Goal: Task Accomplishment & Management: Use online tool/utility

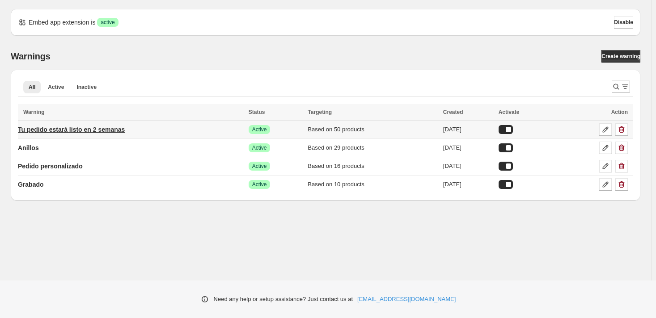
click at [75, 128] on p "Tu pedido estará listo en 2 semanas" at bounding box center [71, 129] width 107 height 9
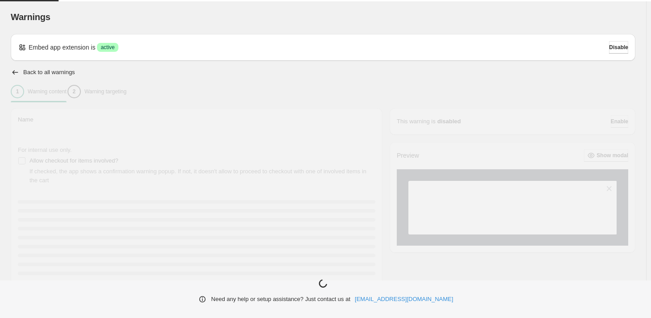
type input "**********"
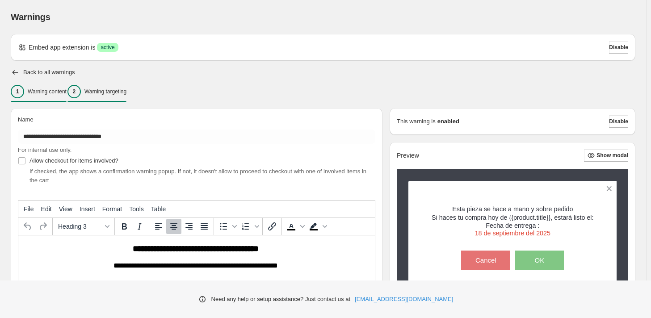
click at [127, 90] on p "Warning targeting" at bounding box center [105, 91] width 42 height 7
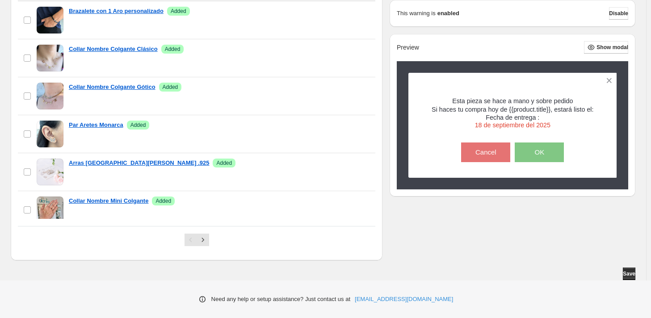
scroll to position [574, 0]
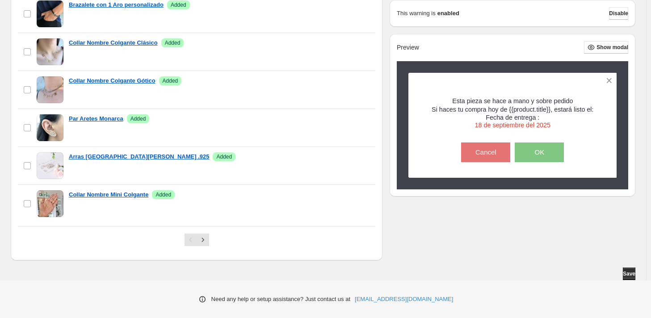
click at [75, 246] on div at bounding box center [197, 239] width 358 height 27
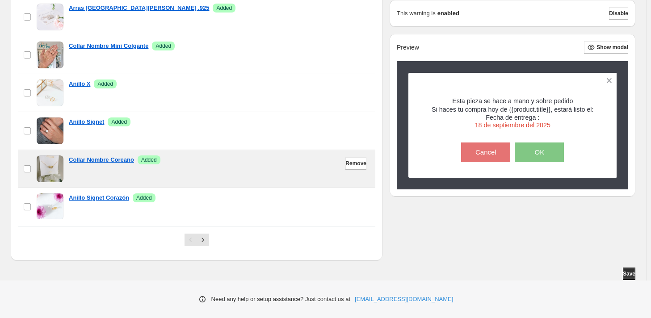
scroll to position [766, 0]
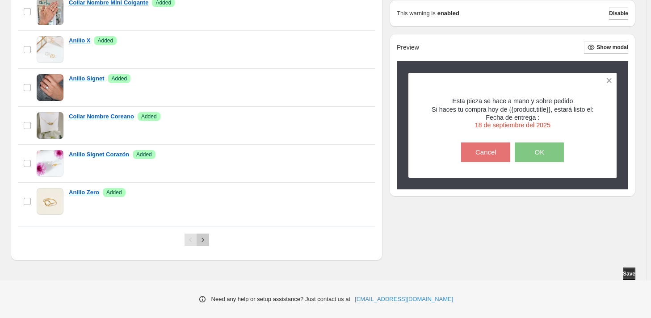
click at [207, 238] on icon "Next" at bounding box center [203, 240] width 9 height 9
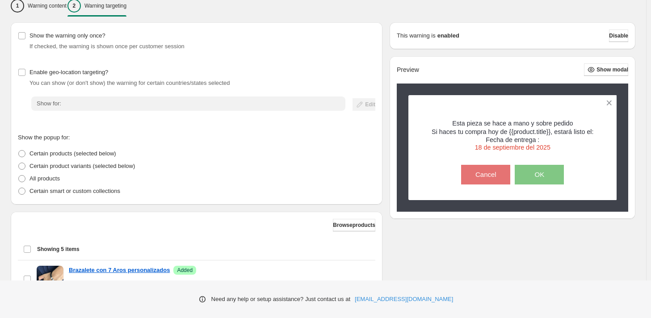
scroll to position [86, 0]
click at [346, 222] on span "Browse products" at bounding box center [354, 225] width 42 height 7
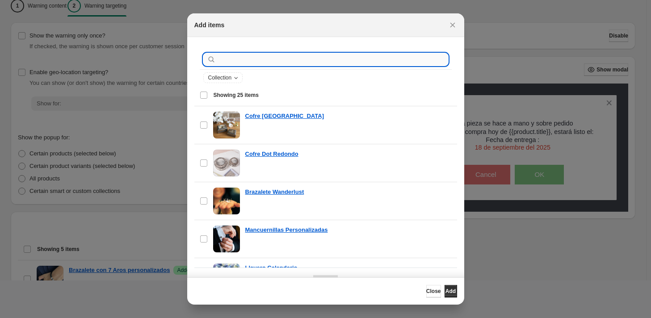
click at [302, 59] on input ":r1c:" at bounding box center [333, 59] width 231 height 13
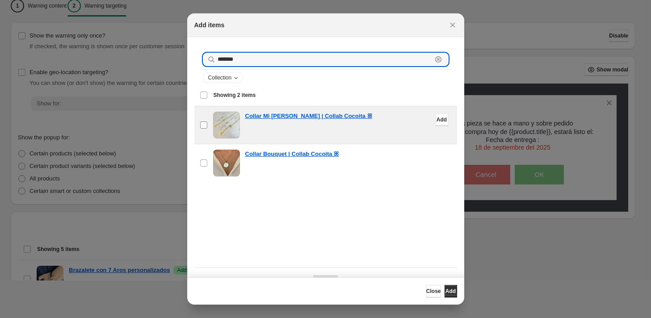
type input "*******"
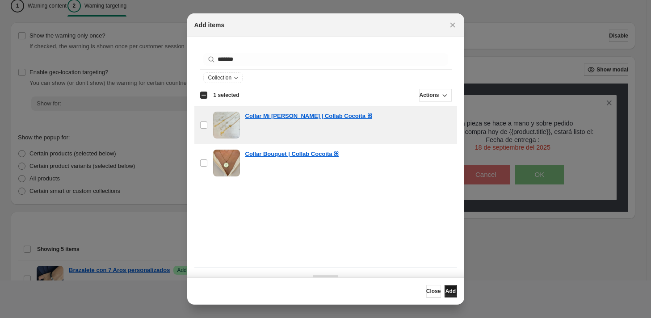
click at [448, 292] on span "Add" at bounding box center [451, 291] width 10 height 7
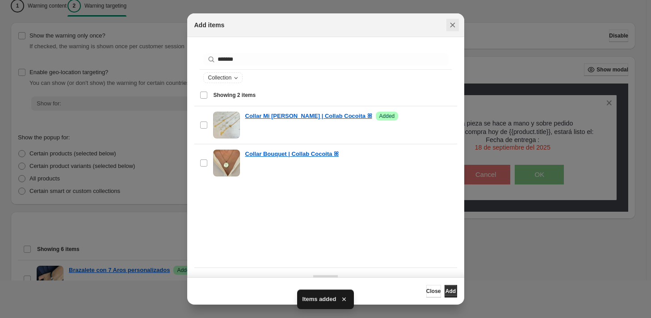
click at [452, 24] on icon "Close" at bounding box center [452, 25] width 9 height 9
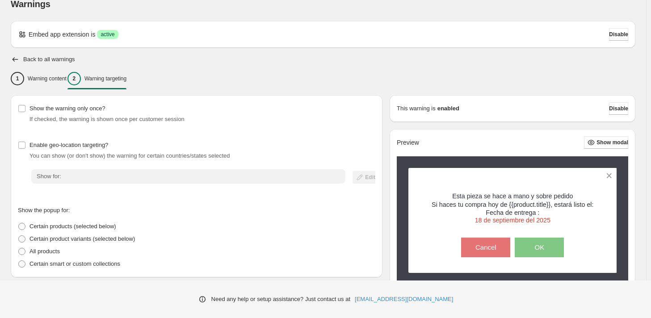
scroll to position [0, 0]
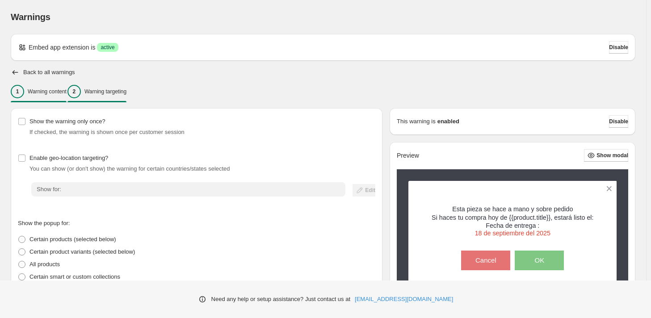
click at [55, 98] on button "1 Warning content" at bounding box center [39, 91] width 56 height 19
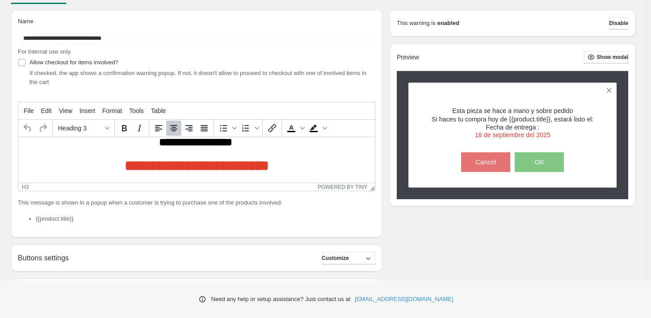
scroll to position [46, 0]
click at [129, 165] on span "**********" at bounding box center [197, 165] width 144 height 14
drag, startPoint x: 133, startPoint y: 165, endPoint x: 119, endPoint y: 161, distance: 14.4
click at [125, 161] on span "**********" at bounding box center [197, 165] width 144 height 14
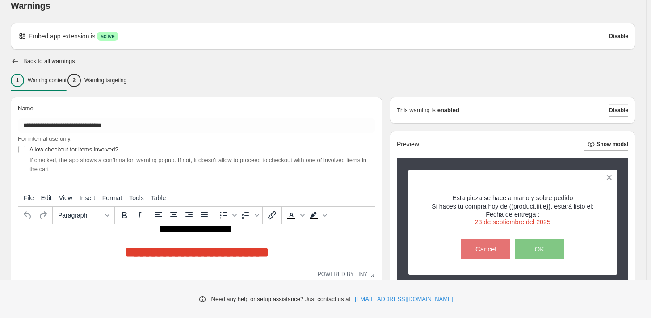
scroll to position [5, 0]
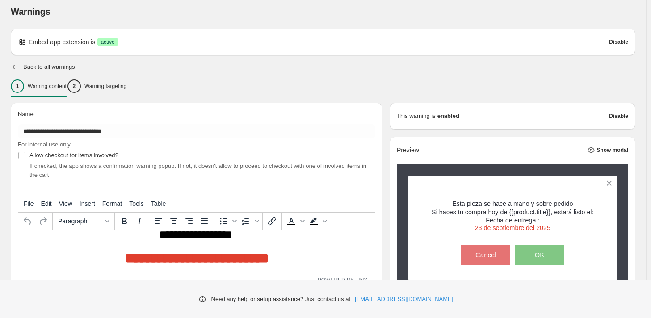
click at [13, 66] on icon "button" at bounding box center [16, 67] width 6 height 4
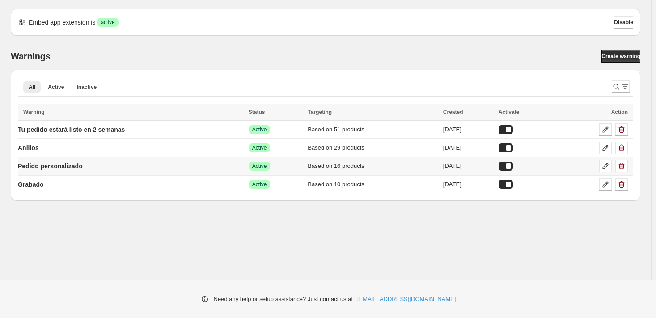
click at [67, 165] on p "Pedido personalizado" at bounding box center [50, 166] width 65 height 9
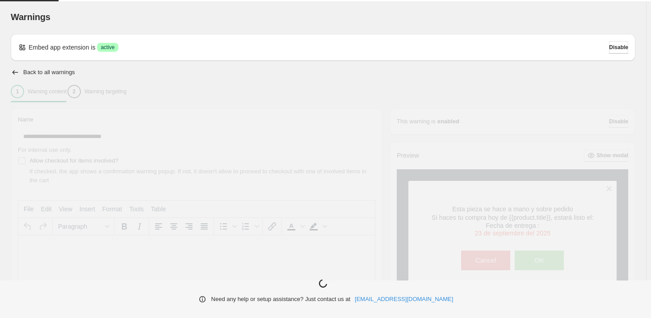
type input "**********"
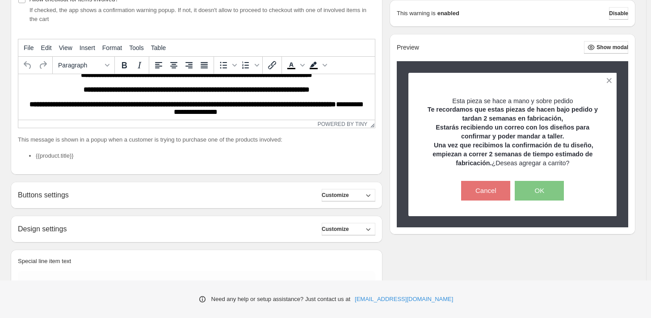
scroll to position [29, 0]
click at [134, 93] on strong "**********" at bounding box center [197, 90] width 226 height 7
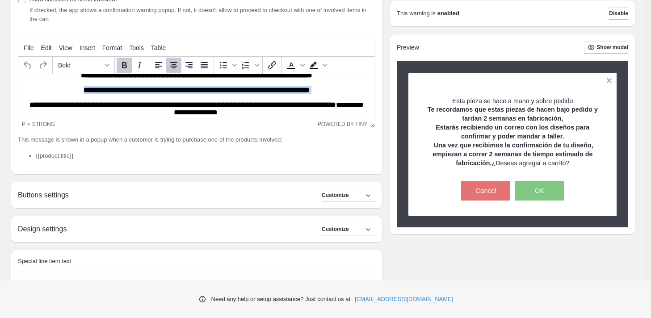
click at [134, 93] on strong "**********" at bounding box center [197, 90] width 226 height 7
click at [125, 68] on icon "Bold" at bounding box center [124, 65] width 5 height 6
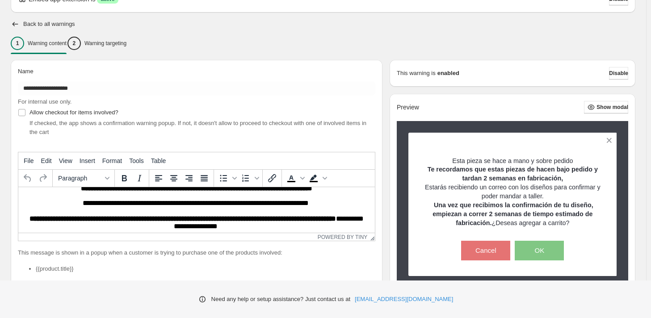
scroll to position [25, 0]
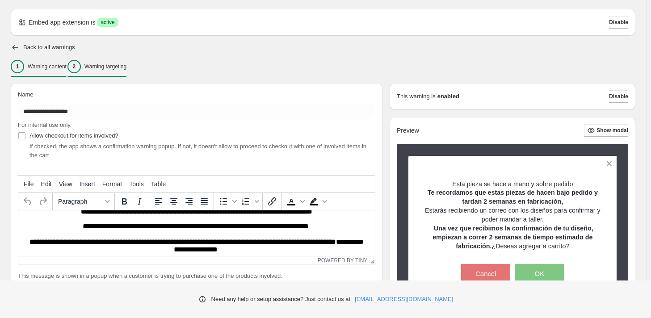
click at [119, 72] on div "2 Warning targeting" at bounding box center [97, 66] width 59 height 13
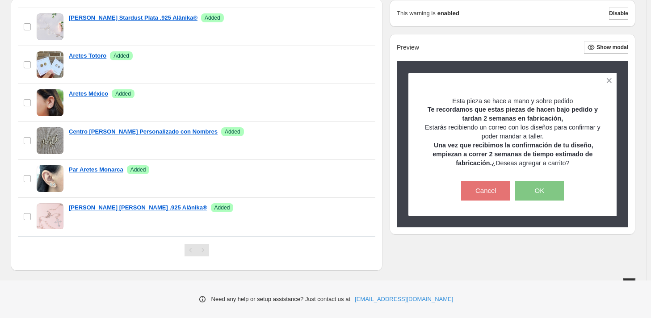
scroll to position [387, 0]
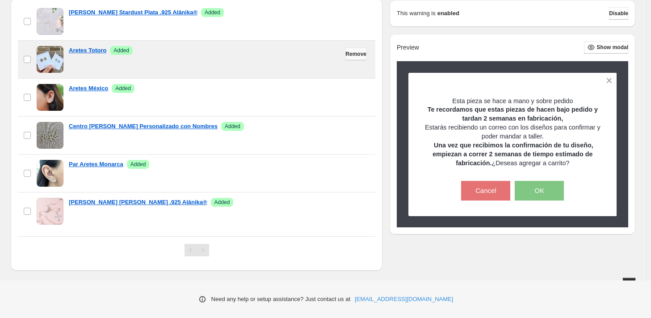
click at [355, 54] on span "Remove" at bounding box center [356, 54] width 21 height 7
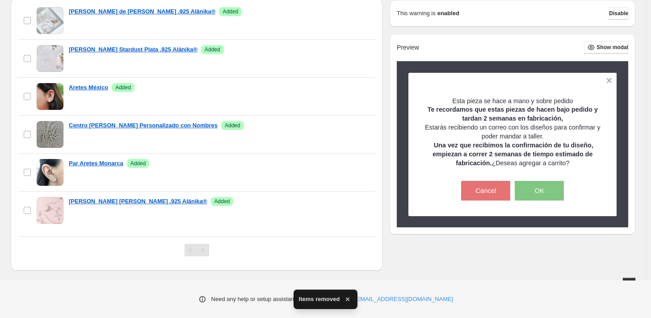
scroll to position [349, 0]
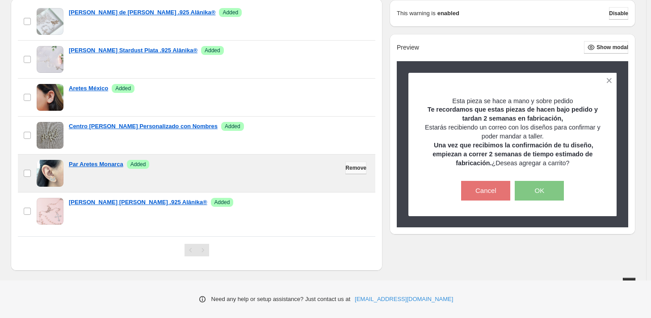
click at [346, 167] on span "Remove" at bounding box center [356, 168] width 21 height 7
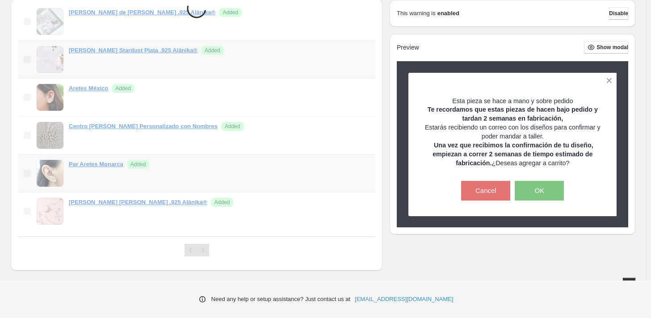
scroll to position [311, 0]
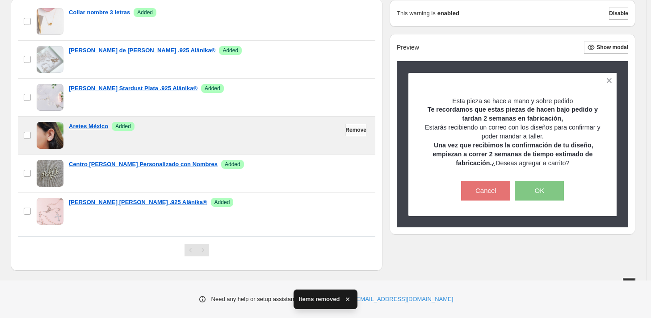
click at [354, 131] on span "Remove" at bounding box center [356, 130] width 21 height 7
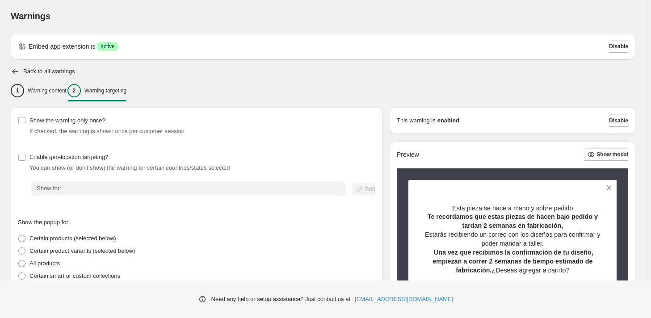
scroll to position [0, 0]
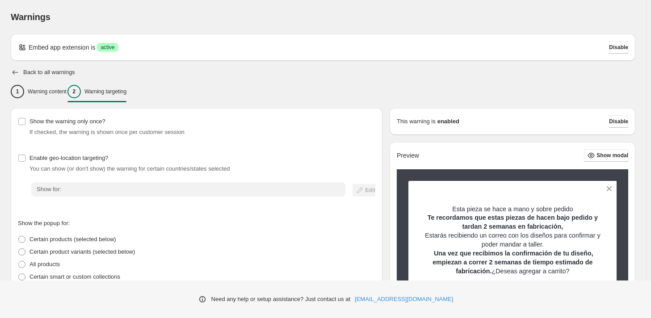
click at [18, 76] on icon "button" at bounding box center [15, 72] width 9 height 9
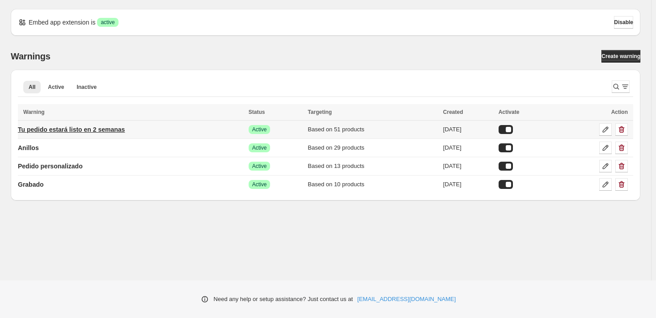
click at [101, 128] on p "Tu pedido estará listo en 2 semanas" at bounding box center [71, 129] width 107 height 9
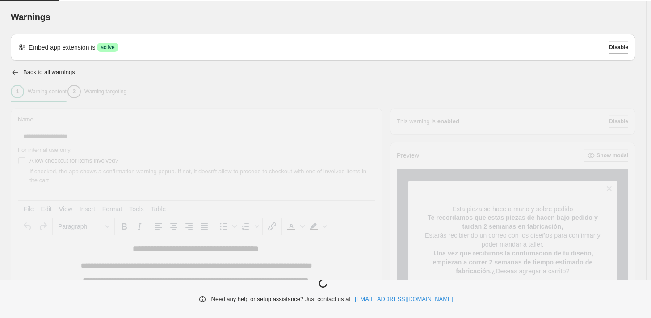
type input "**********"
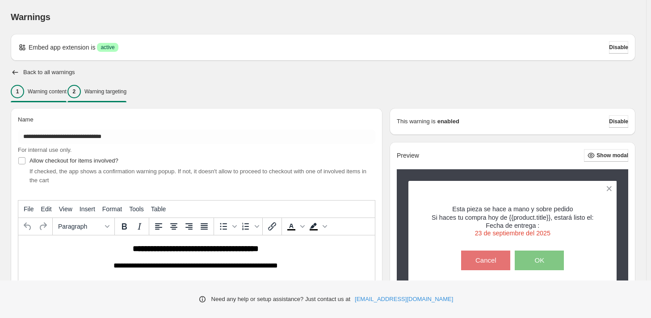
click at [127, 91] on p "Warning targeting" at bounding box center [105, 91] width 42 height 7
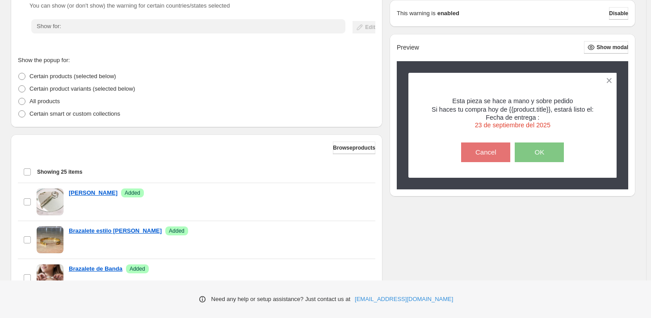
scroll to position [180, 0]
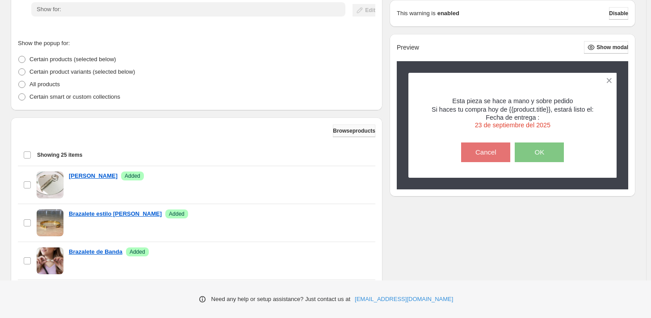
click at [358, 130] on span "Browse products" at bounding box center [354, 130] width 42 height 7
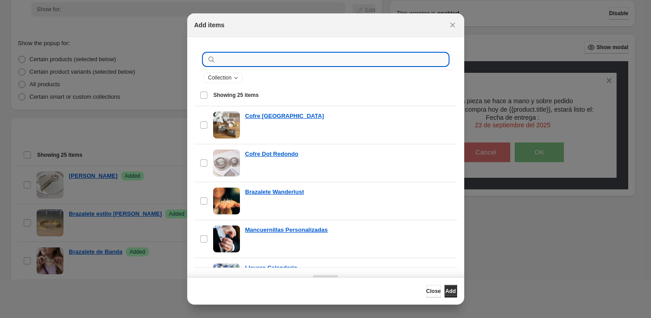
click at [285, 57] on input ":ra5:" at bounding box center [333, 59] width 231 height 13
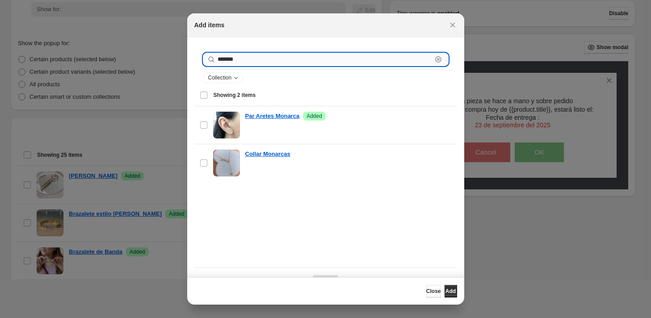
click at [277, 59] on input "*******" at bounding box center [325, 59] width 215 height 13
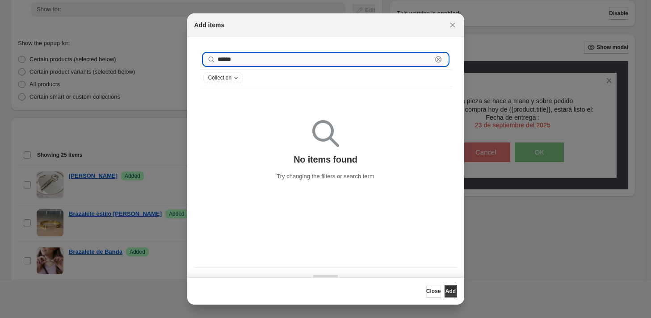
click at [224, 61] on input "******" at bounding box center [325, 59] width 215 height 13
click at [224, 60] on input "*******" at bounding box center [325, 59] width 215 height 13
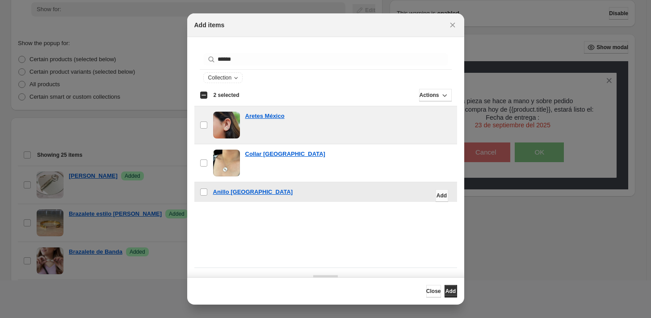
click at [437, 196] on span "Add" at bounding box center [442, 195] width 10 height 7
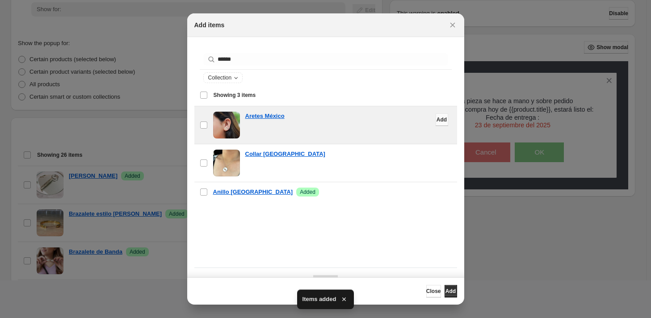
click at [437, 119] on span "Add" at bounding box center [442, 119] width 10 height 7
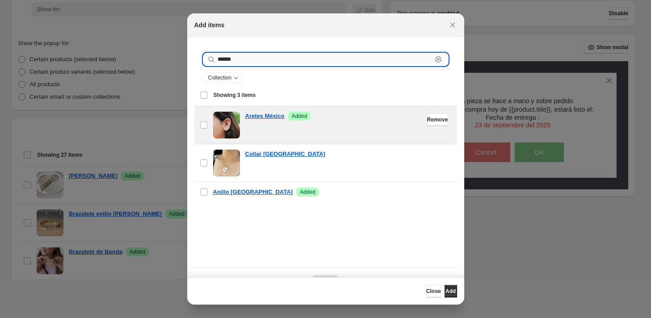
click at [269, 57] on input "******" at bounding box center [325, 59] width 215 height 13
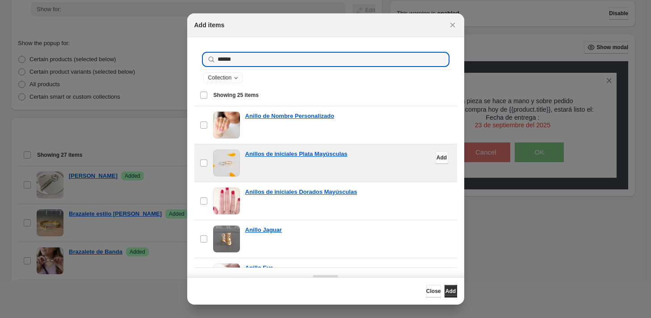
click at [437, 158] on span "Add" at bounding box center [442, 157] width 10 height 7
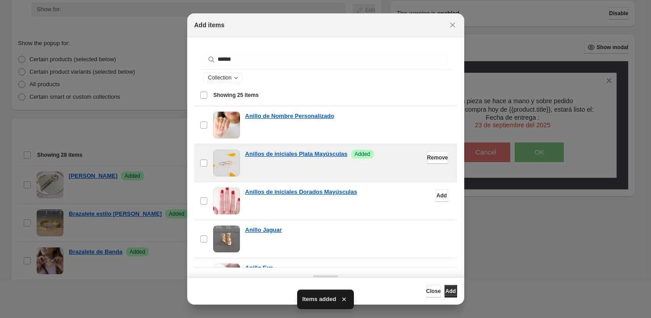
click at [436, 195] on button "Add" at bounding box center [442, 196] width 13 height 13
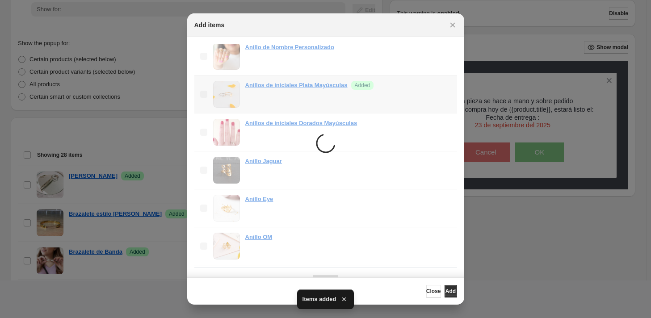
scroll to position [82, 0]
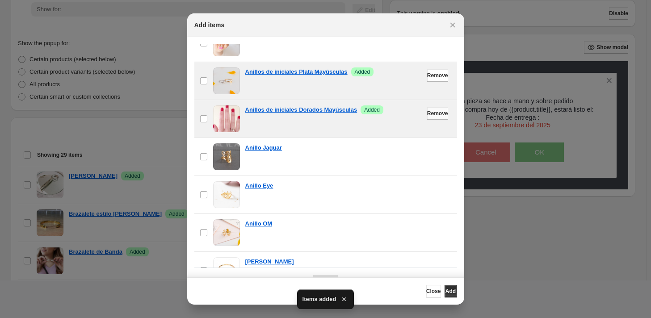
click at [427, 112] on span "Remove" at bounding box center [437, 113] width 21 height 7
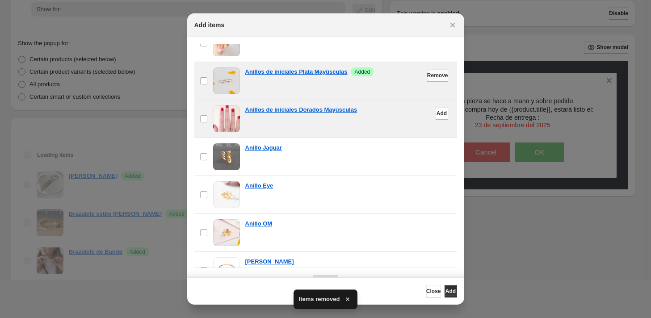
click at [427, 71] on button "Remove" at bounding box center [437, 75] width 21 height 13
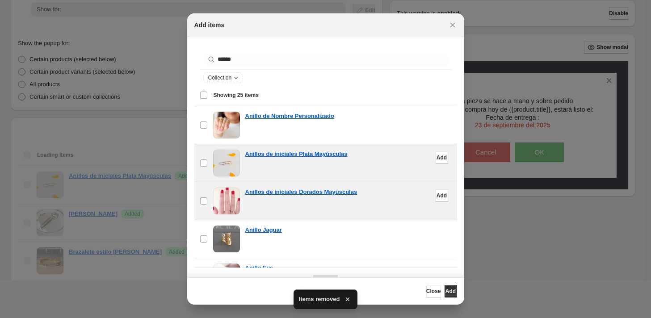
scroll to position [0, 0]
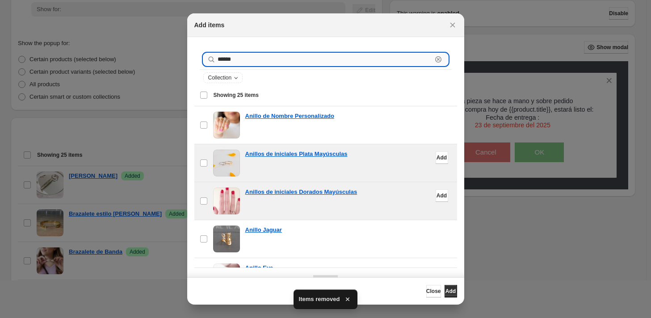
click at [302, 63] on input "******" at bounding box center [325, 59] width 215 height 13
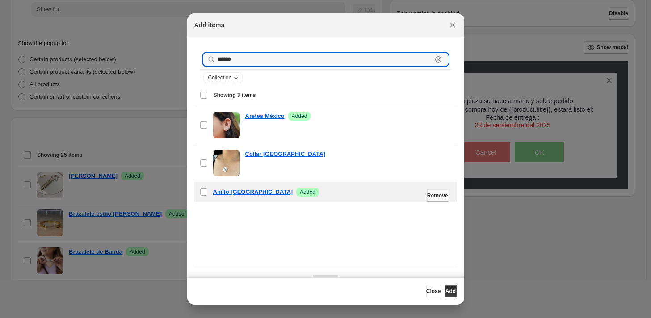
type input "******"
click at [433, 197] on button "Remove" at bounding box center [437, 196] width 21 height 13
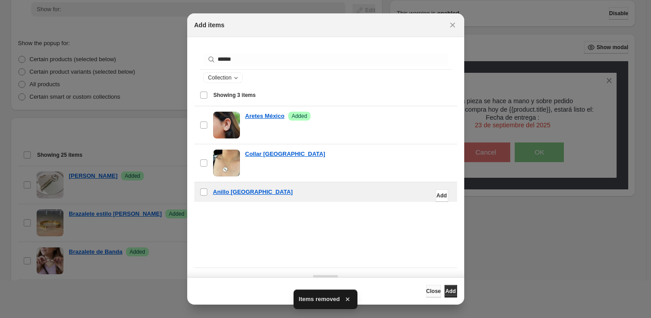
click at [427, 293] on span "Close" at bounding box center [434, 291] width 15 height 7
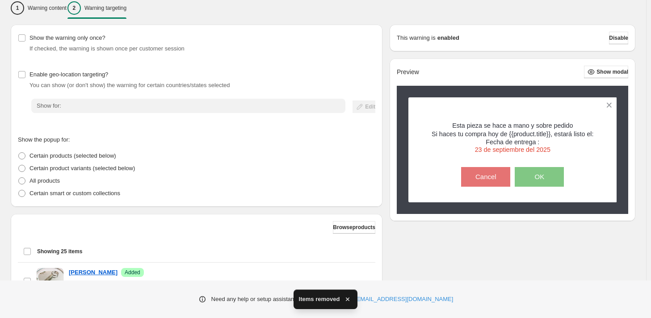
scroll to position [82, 0]
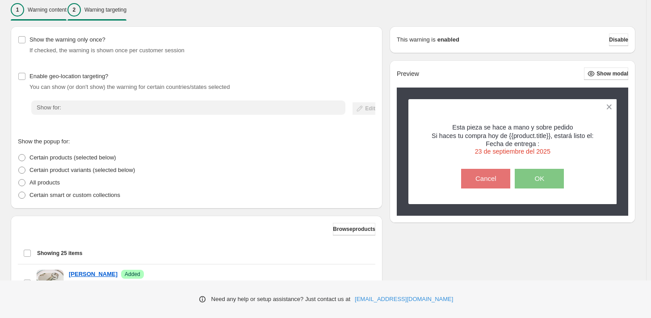
click at [50, 6] on div "1 Warning content" at bounding box center [39, 9] width 56 height 13
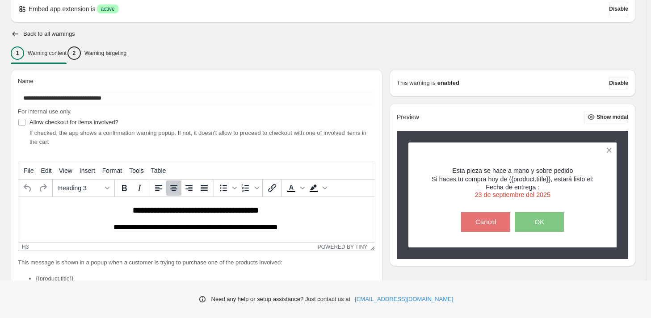
scroll to position [33, 0]
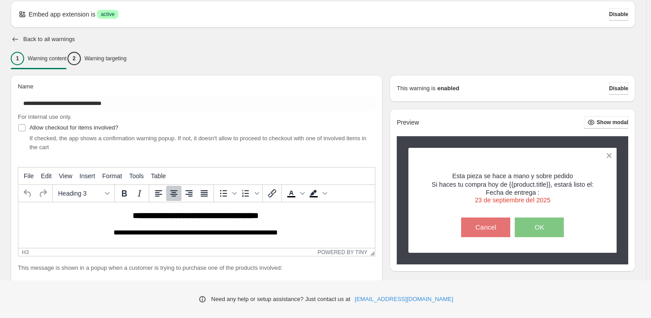
click at [14, 39] on icon "button" at bounding box center [16, 39] width 6 height 4
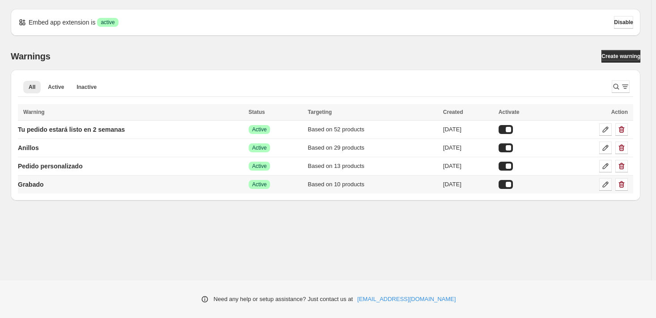
click at [604, 179] on link at bounding box center [605, 184] width 13 height 13
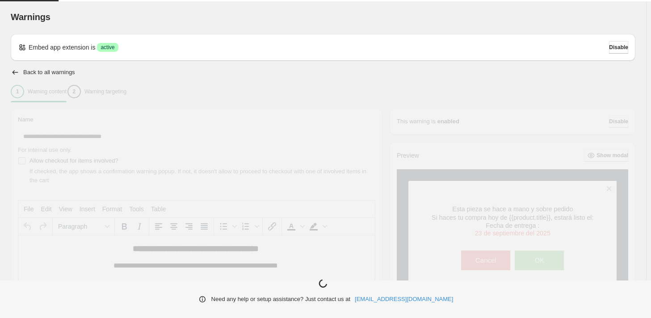
type input "*******"
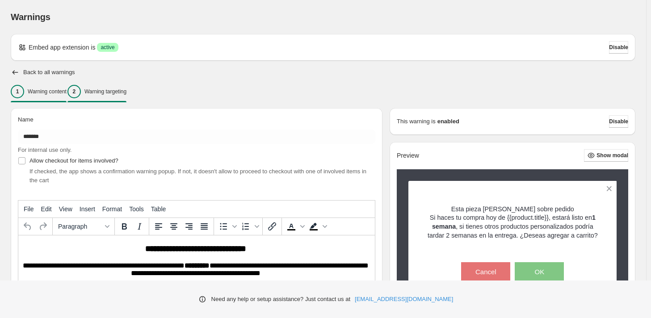
click at [127, 95] on div "2 Warning targeting" at bounding box center [97, 91] width 59 height 13
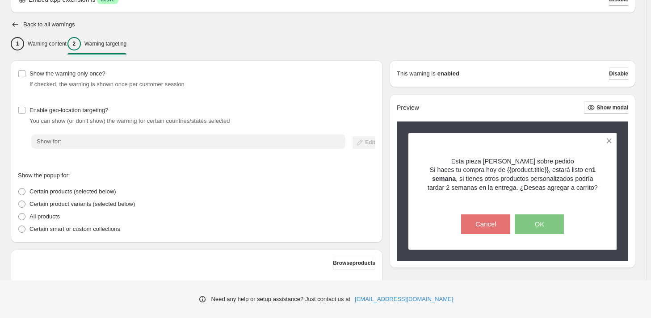
scroll to position [147, 0]
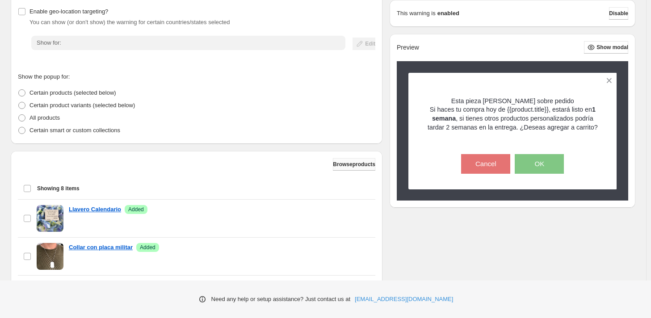
click at [334, 165] on span "Browse products" at bounding box center [354, 164] width 42 height 7
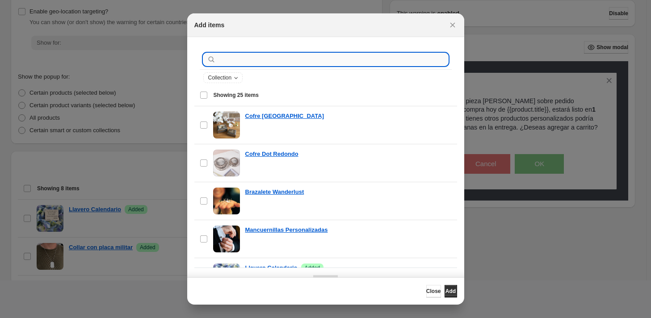
click at [265, 63] on input ":rib:" at bounding box center [333, 59] width 231 height 13
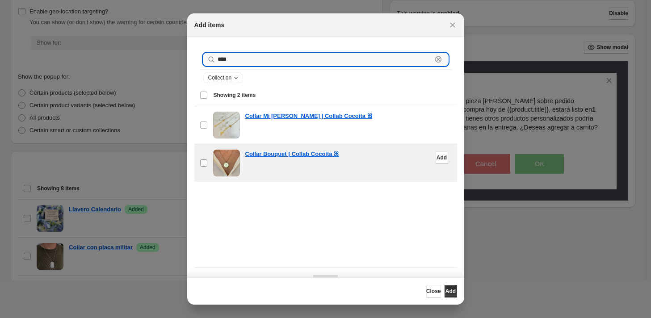
type input "****"
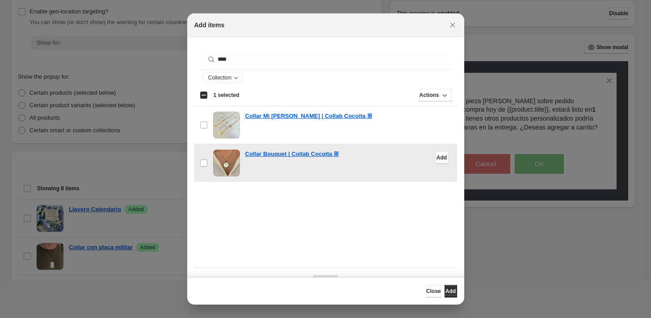
click at [437, 157] on span "Add" at bounding box center [442, 157] width 10 height 7
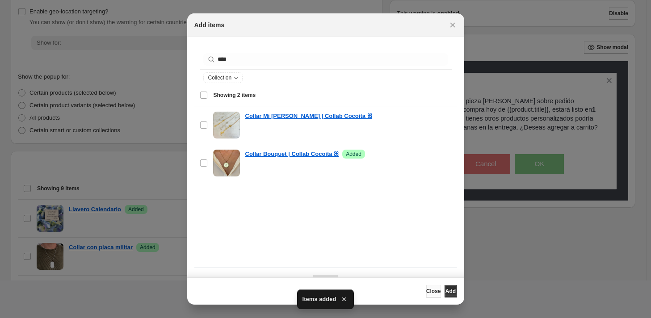
click at [427, 295] on button "Close" at bounding box center [434, 291] width 15 height 13
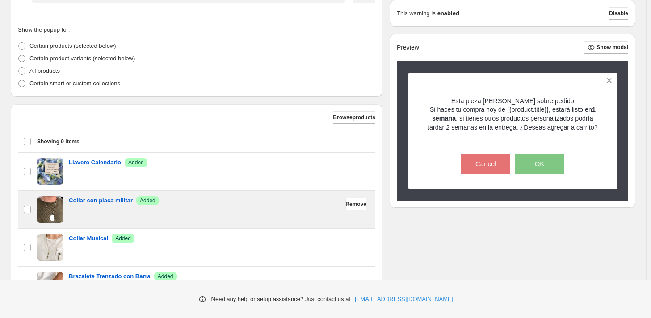
scroll to position [182, 0]
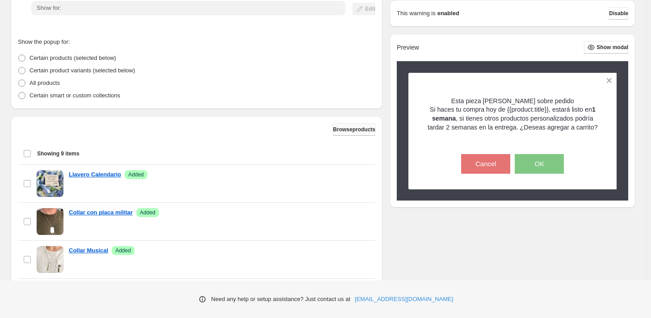
click at [333, 132] on span "Browse products" at bounding box center [354, 129] width 42 height 7
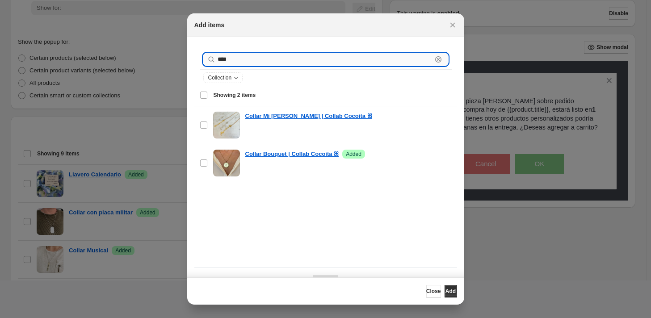
click at [254, 63] on input "****" at bounding box center [325, 59] width 215 height 13
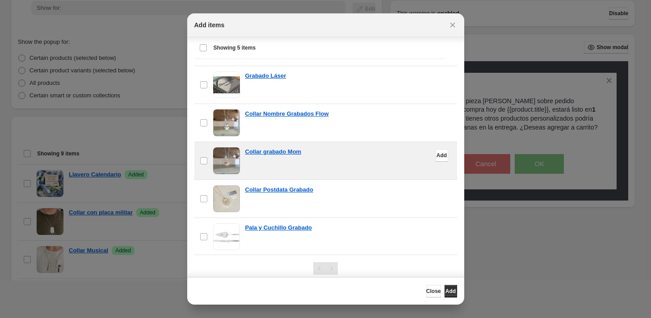
scroll to position [24, 0]
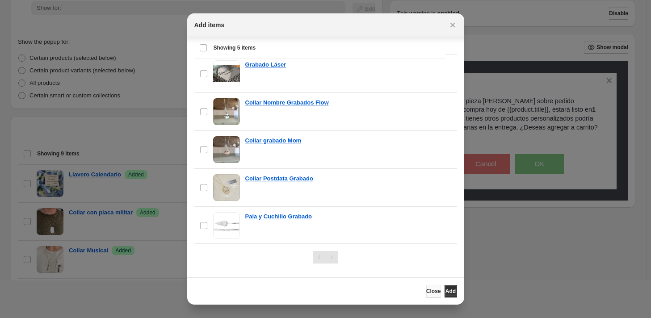
type input "*******"
click at [427, 288] on span "Close" at bounding box center [434, 291] width 15 height 7
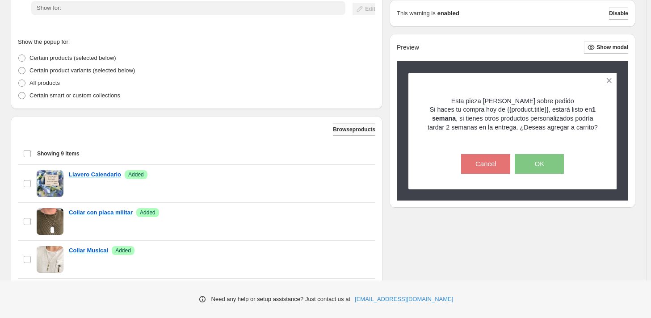
click at [349, 126] on button "Browse products" at bounding box center [354, 129] width 42 height 13
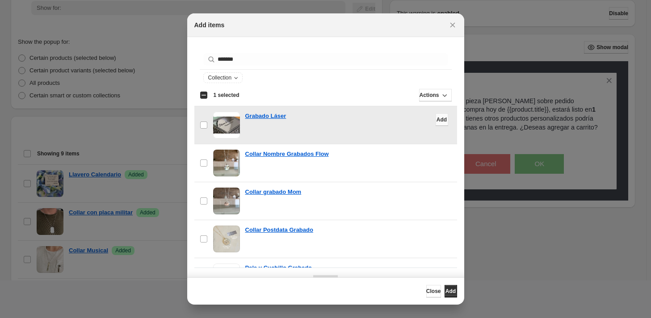
click at [437, 117] on span "Add" at bounding box center [442, 119] width 10 height 7
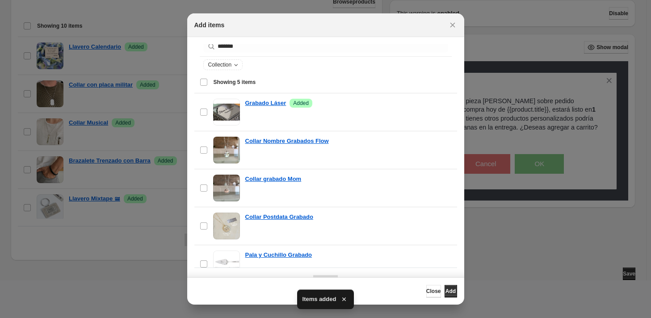
scroll to position [27, 0]
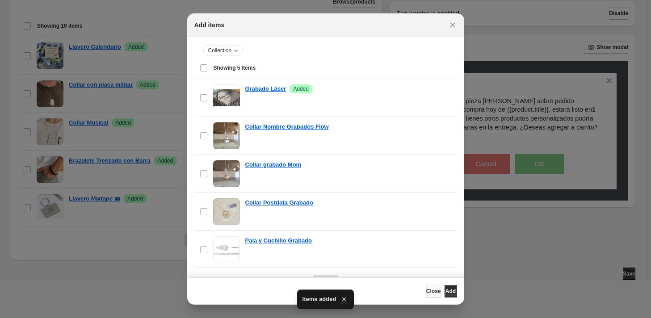
click at [427, 287] on button "Close" at bounding box center [434, 291] width 15 height 13
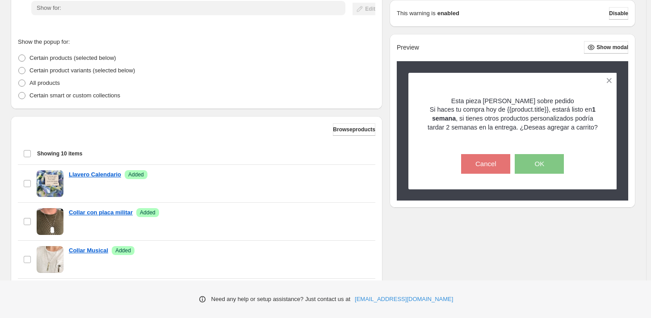
scroll to position [0, 0]
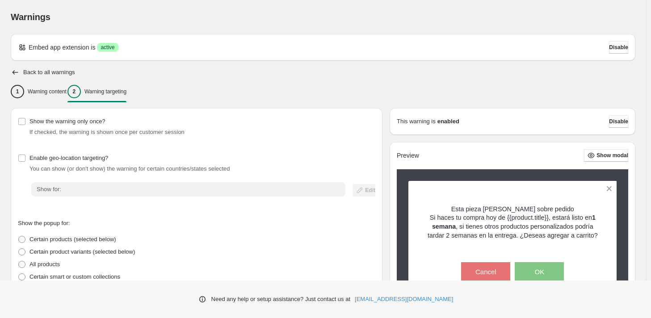
click at [10, 72] on div "Warnings. This page is ready Warnings Embed app extension is Success active Dis…" at bounding box center [323, 295] width 646 height 590
click at [16, 70] on icon "button" at bounding box center [15, 72] width 9 height 9
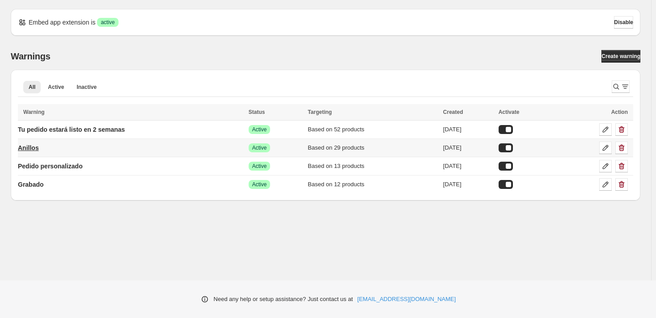
click at [36, 145] on p "Anillos" at bounding box center [28, 148] width 21 height 9
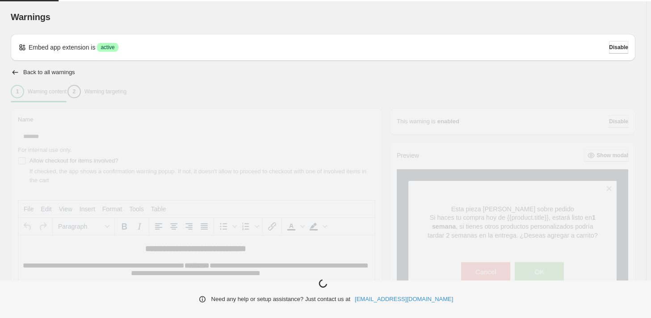
type input "*******"
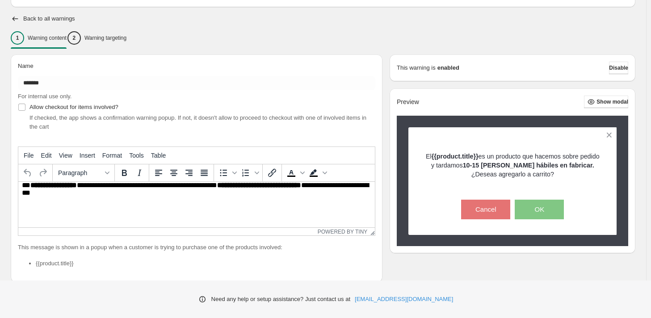
scroll to position [45, 0]
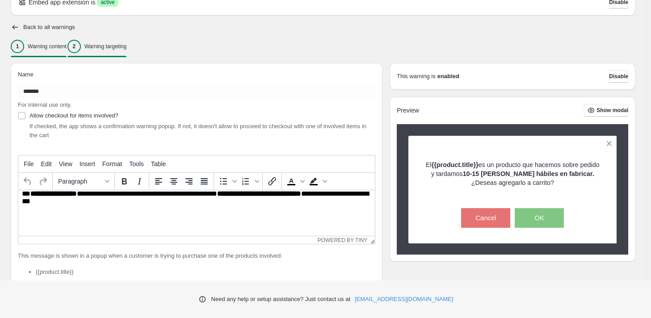
click at [127, 50] on div "2 Warning targeting" at bounding box center [97, 46] width 59 height 13
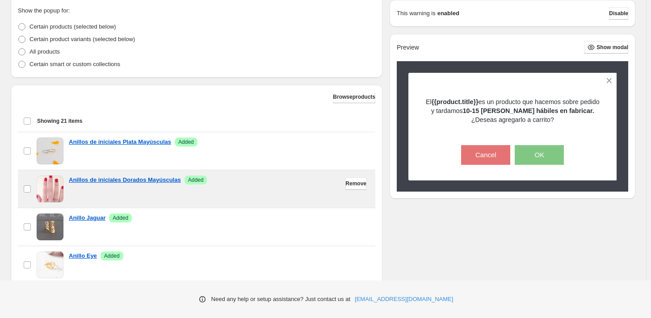
scroll to position [0, 0]
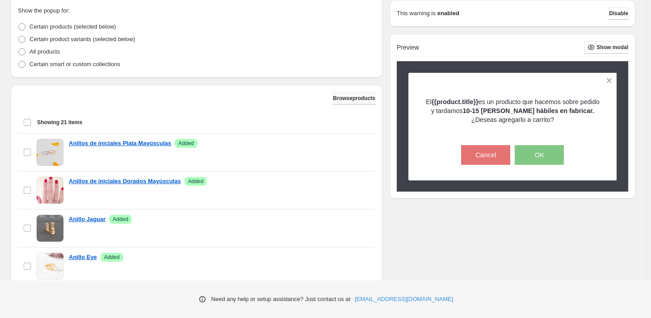
click at [336, 93] on button "Browse products" at bounding box center [354, 98] width 42 height 13
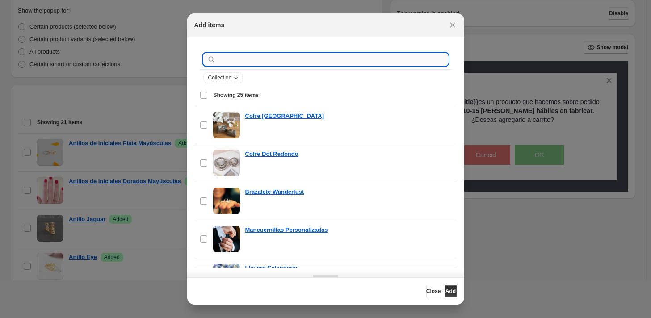
click at [300, 59] on input ":rns:" at bounding box center [333, 59] width 231 height 13
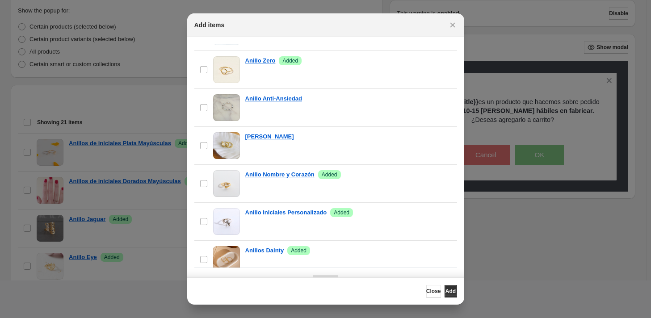
scroll to position [703, 0]
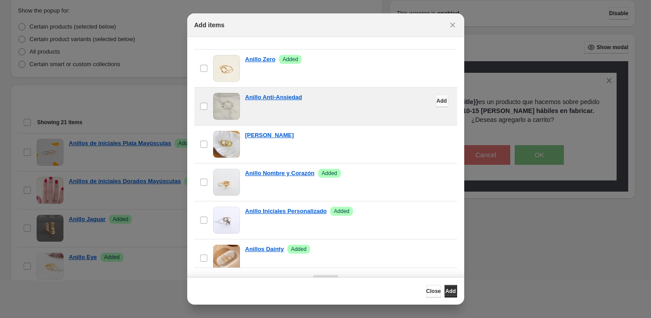
type input "******"
click at [436, 98] on button "Add" at bounding box center [442, 101] width 13 height 13
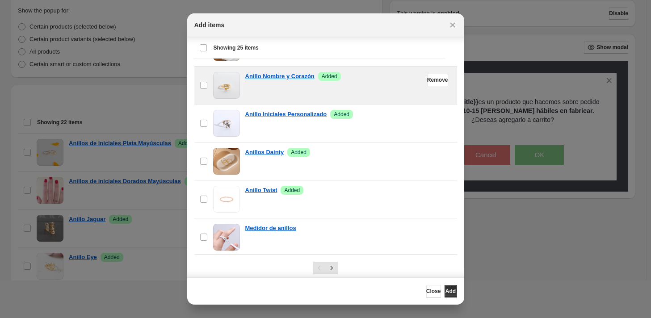
scroll to position [24, 0]
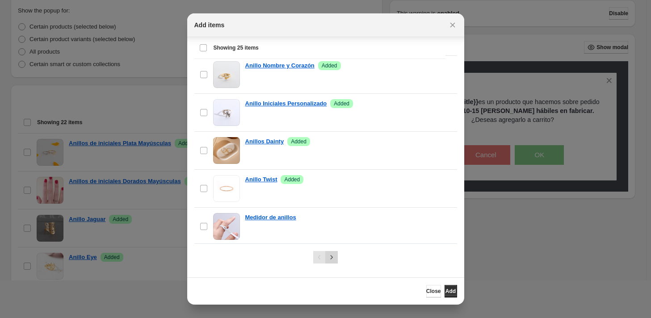
click at [327, 260] on icon "Next" at bounding box center [331, 257] width 9 height 9
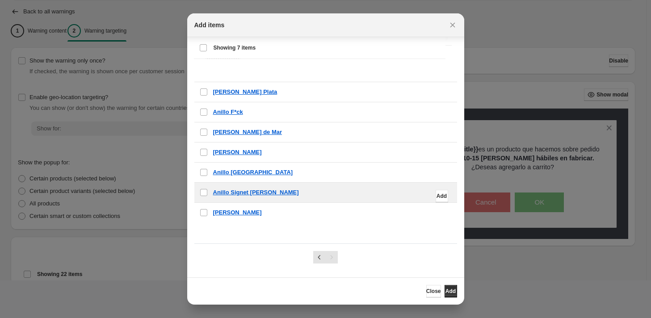
scroll to position [50, 0]
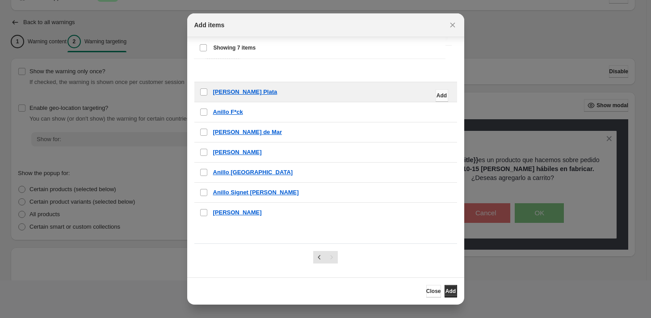
click at [437, 93] on span "Add" at bounding box center [442, 95] width 10 height 7
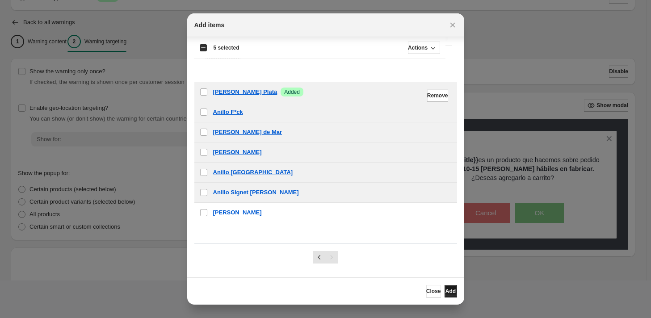
click at [446, 288] on span "Add" at bounding box center [451, 291] width 10 height 7
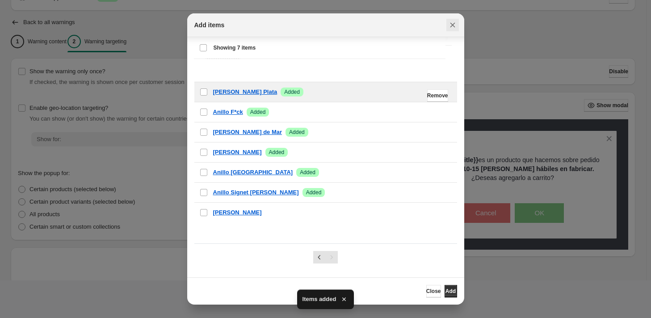
click at [454, 23] on icon "Close" at bounding box center [452, 25] width 5 height 5
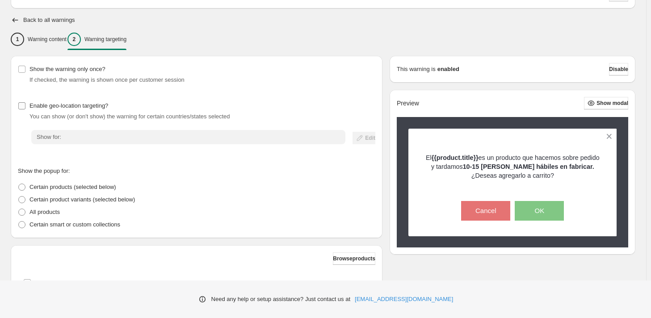
scroll to position [23, 0]
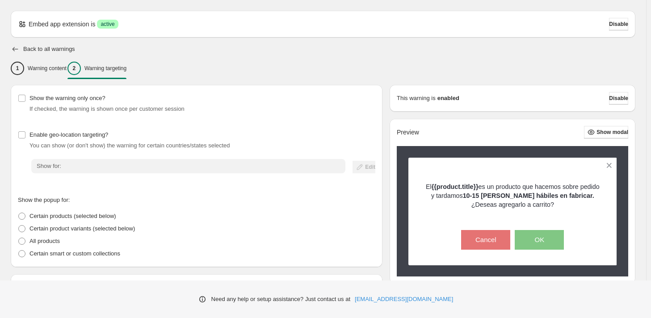
click at [16, 48] on icon "button" at bounding box center [15, 49] width 9 height 9
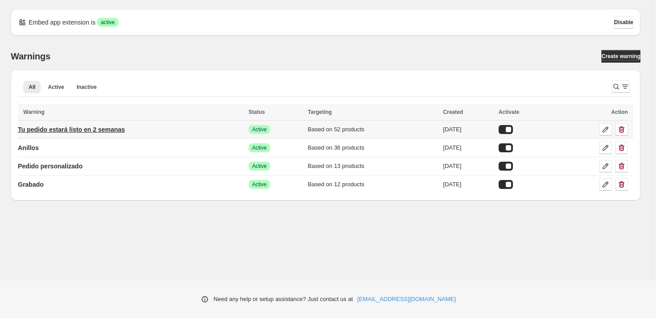
click at [91, 129] on p "Tu pedido estará listo en 2 semanas" at bounding box center [71, 129] width 107 height 9
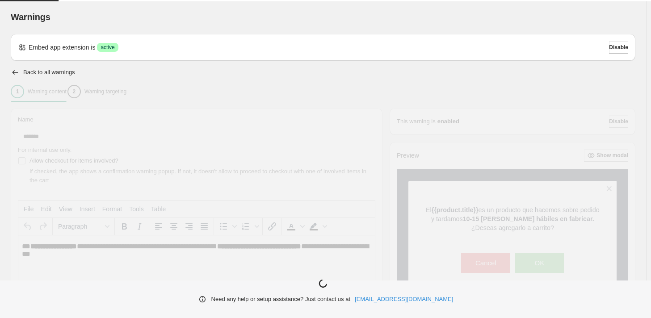
type input "**********"
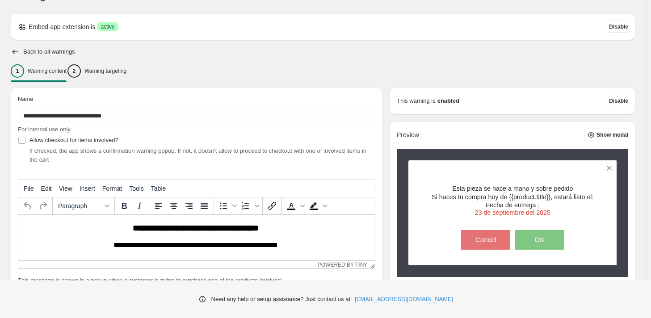
scroll to position [22, 0]
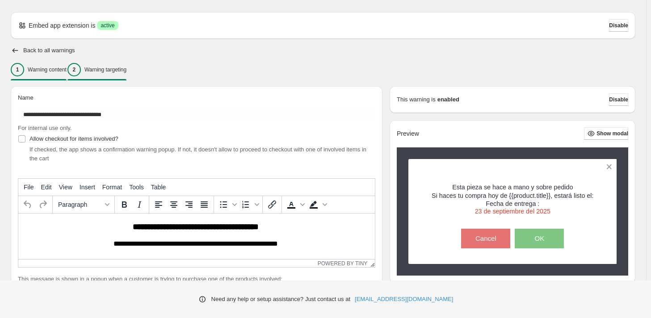
click at [121, 66] on p "Warning targeting" at bounding box center [105, 69] width 42 height 7
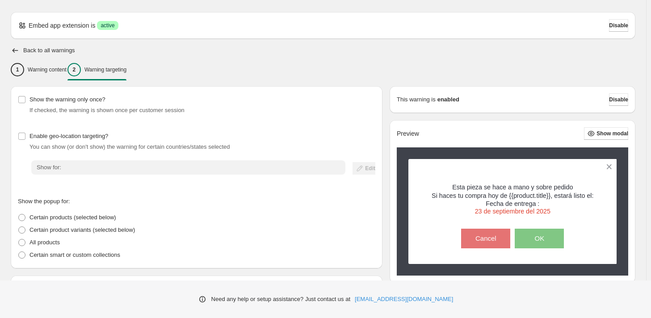
click at [127, 75] on div "2 Warning targeting" at bounding box center [97, 69] width 59 height 13
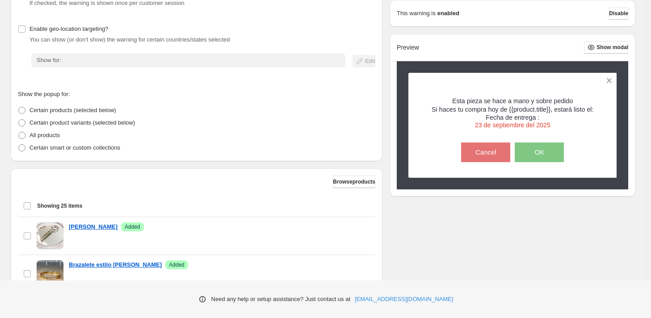
scroll to position [140, 0]
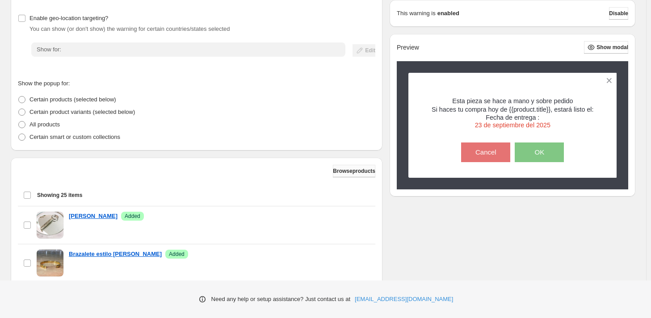
click at [357, 172] on span "Browse products" at bounding box center [354, 171] width 42 height 7
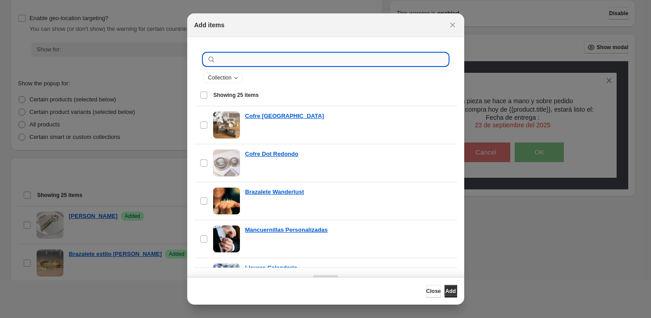
click at [295, 58] on input ":ruu:" at bounding box center [333, 59] width 231 height 13
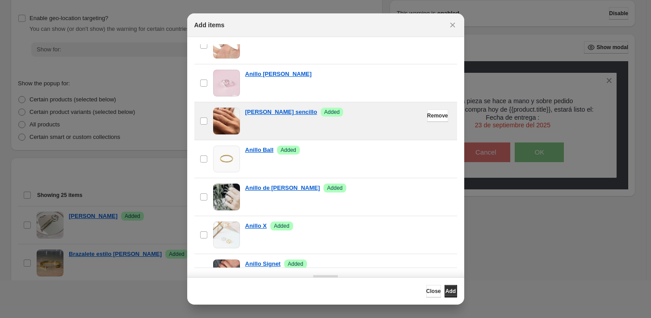
scroll to position [435, 0]
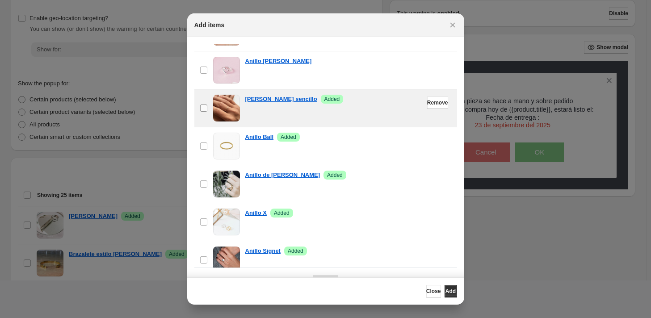
type input "******"
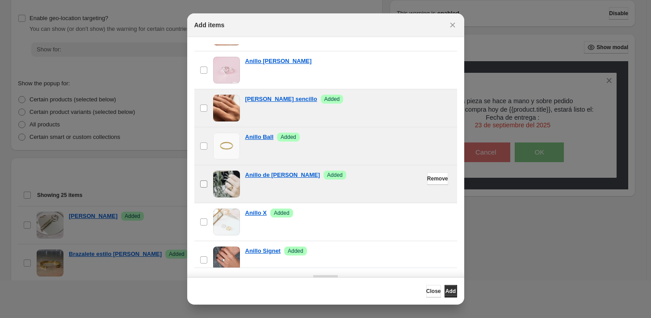
click at [203, 180] on span ":ruu:" at bounding box center [204, 184] width 8 height 8
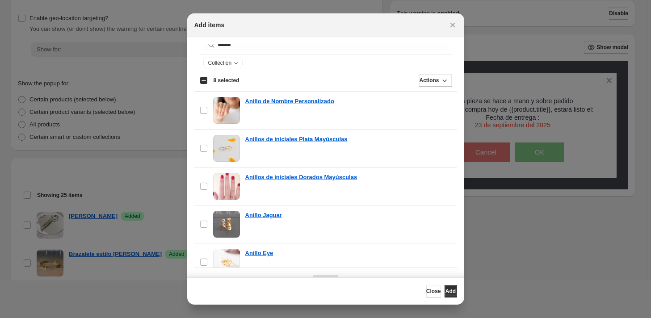
scroll to position [0, 0]
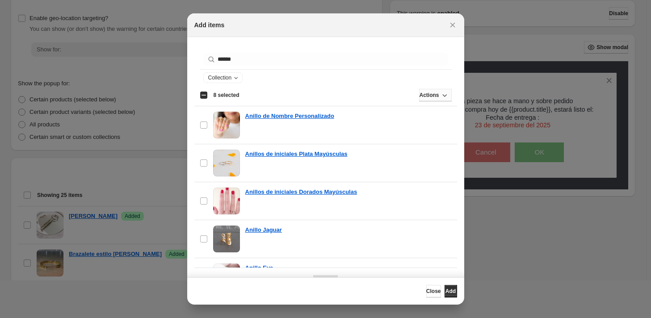
click at [419, 96] on span "Actions" at bounding box center [429, 95] width 20 height 7
click at [416, 133] on button "Remove" at bounding box center [424, 129] width 27 height 14
click at [446, 292] on span "Add" at bounding box center [451, 291] width 10 height 7
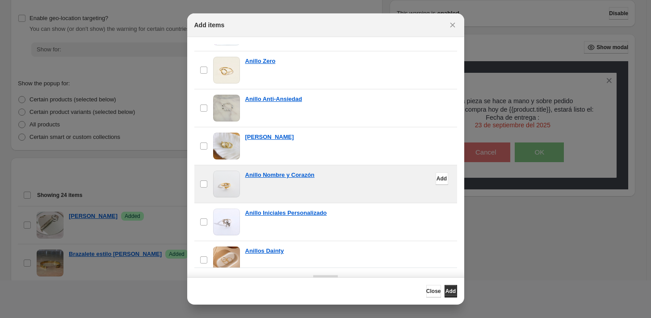
scroll to position [786, 0]
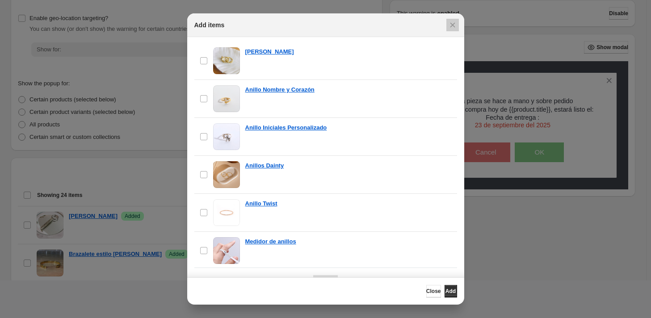
click at [498, 216] on div at bounding box center [325, 159] width 651 height 318
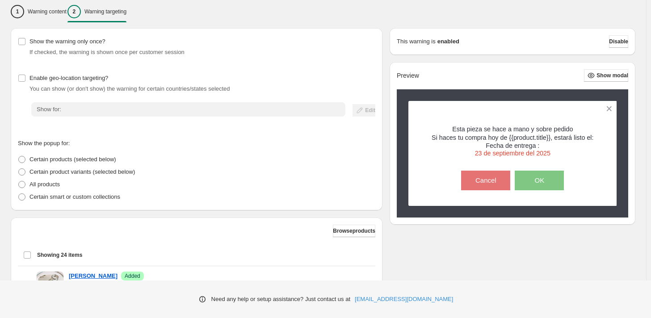
scroll to position [58, 0]
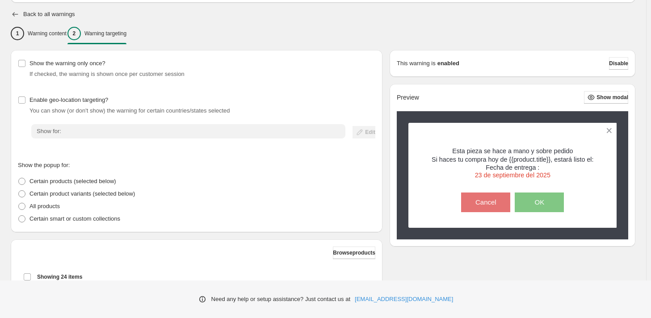
click at [16, 13] on icon "button" at bounding box center [15, 14] width 9 height 9
